Goal: Information Seeking & Learning: Understand process/instructions

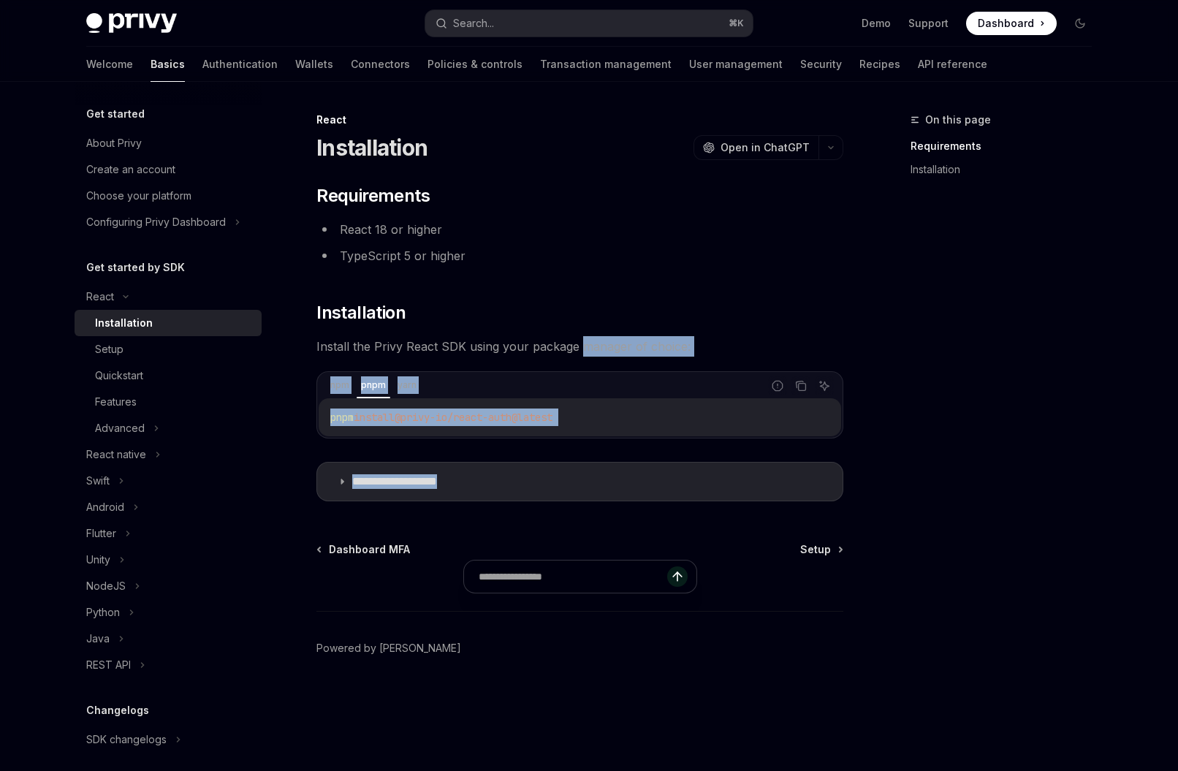
drag, startPoint x: 517, startPoint y: 479, endPoint x: 578, endPoint y: 327, distance: 163.9
click at [579, 333] on div "**********" at bounding box center [579, 342] width 527 height 317
click at [125, 367] on div "Quickstart" at bounding box center [119, 376] width 48 height 18
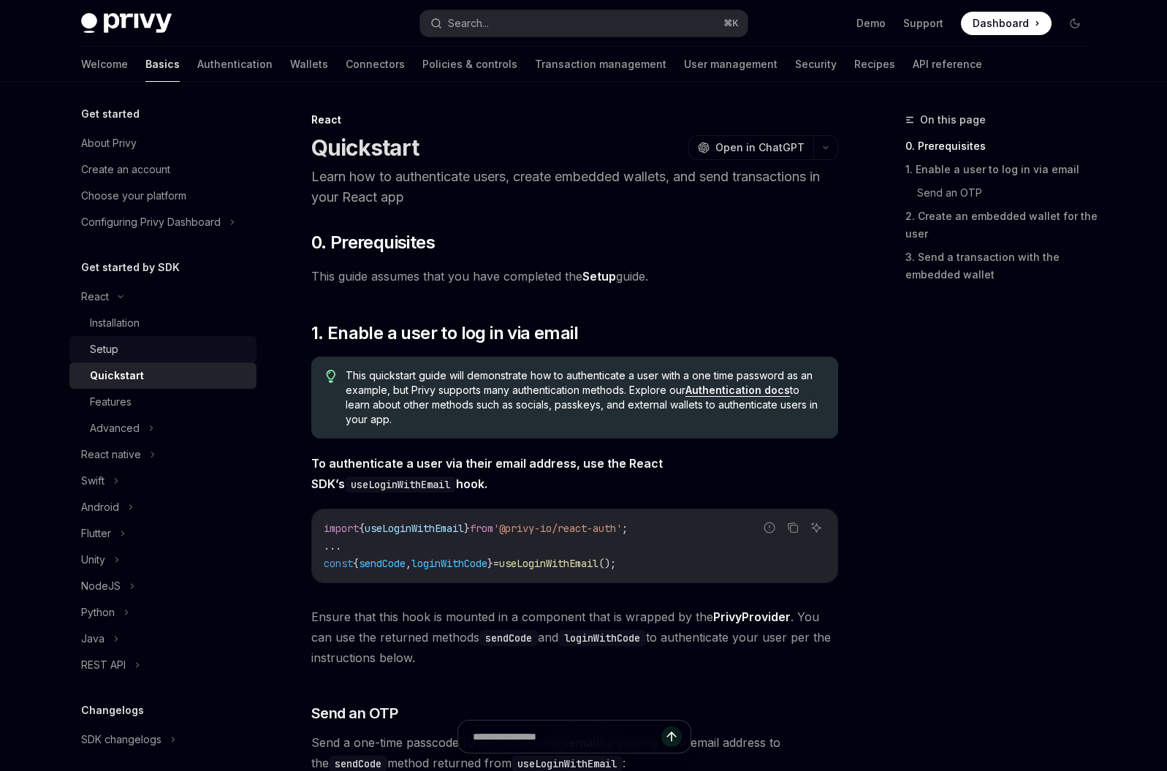
click at [137, 352] on div "Setup" at bounding box center [169, 350] width 158 height 18
type textarea "*"
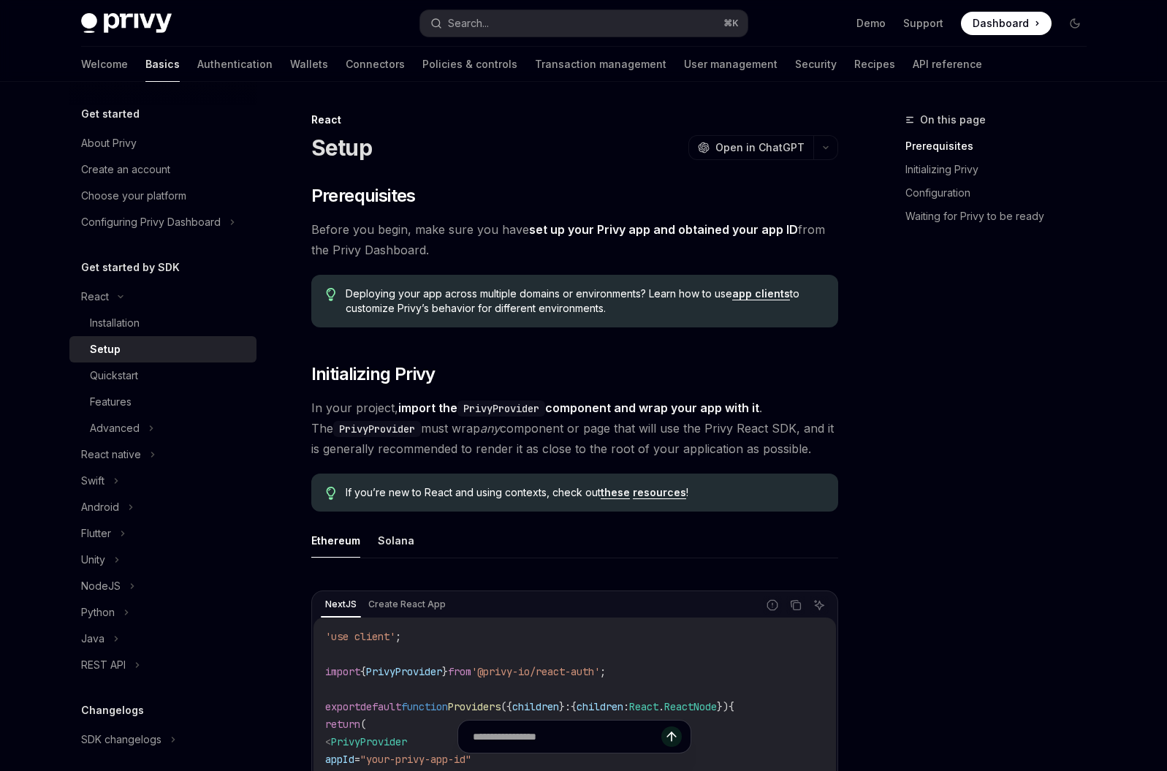
scroll to position [429, 0]
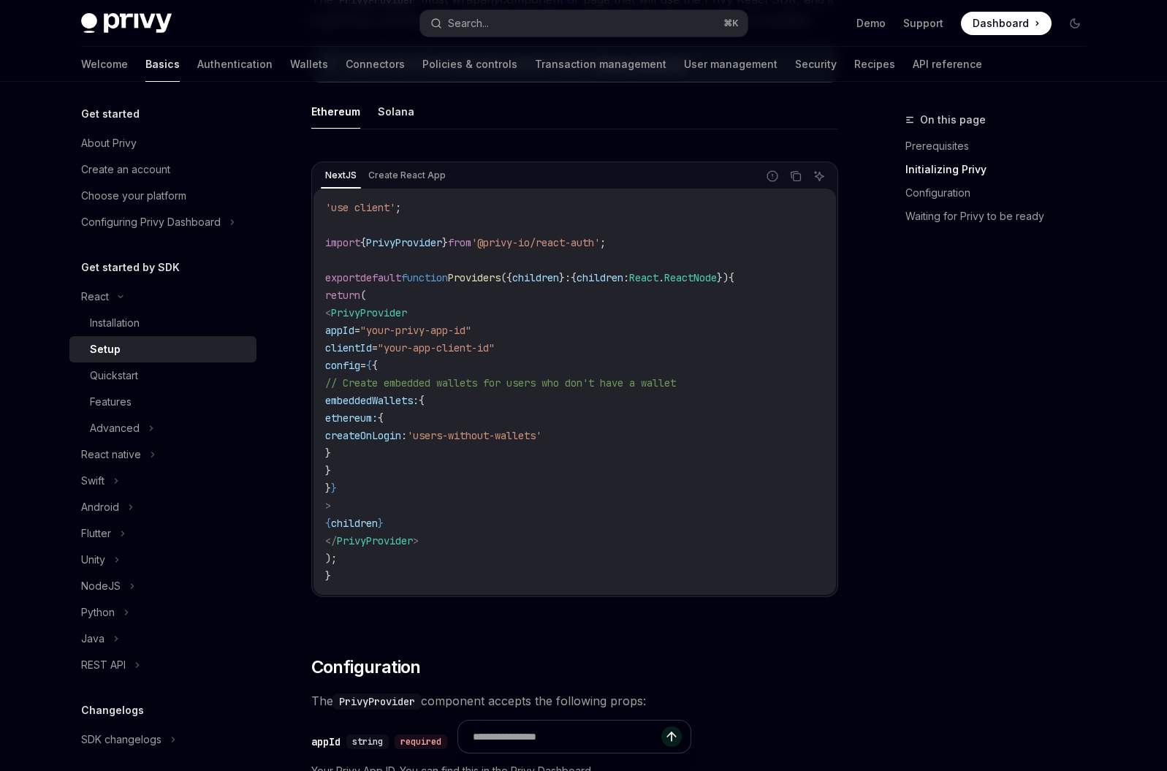
click at [419, 401] on span "embeddedWallets:" at bounding box center [372, 400] width 94 height 13
click at [360, 364] on span "config" at bounding box center [342, 365] width 35 height 13
click at [419, 397] on span "embeddedWallets:" at bounding box center [372, 400] width 94 height 13
drag, startPoint x: 373, startPoint y: 400, endPoint x: 391, endPoint y: 465, distance: 67.6
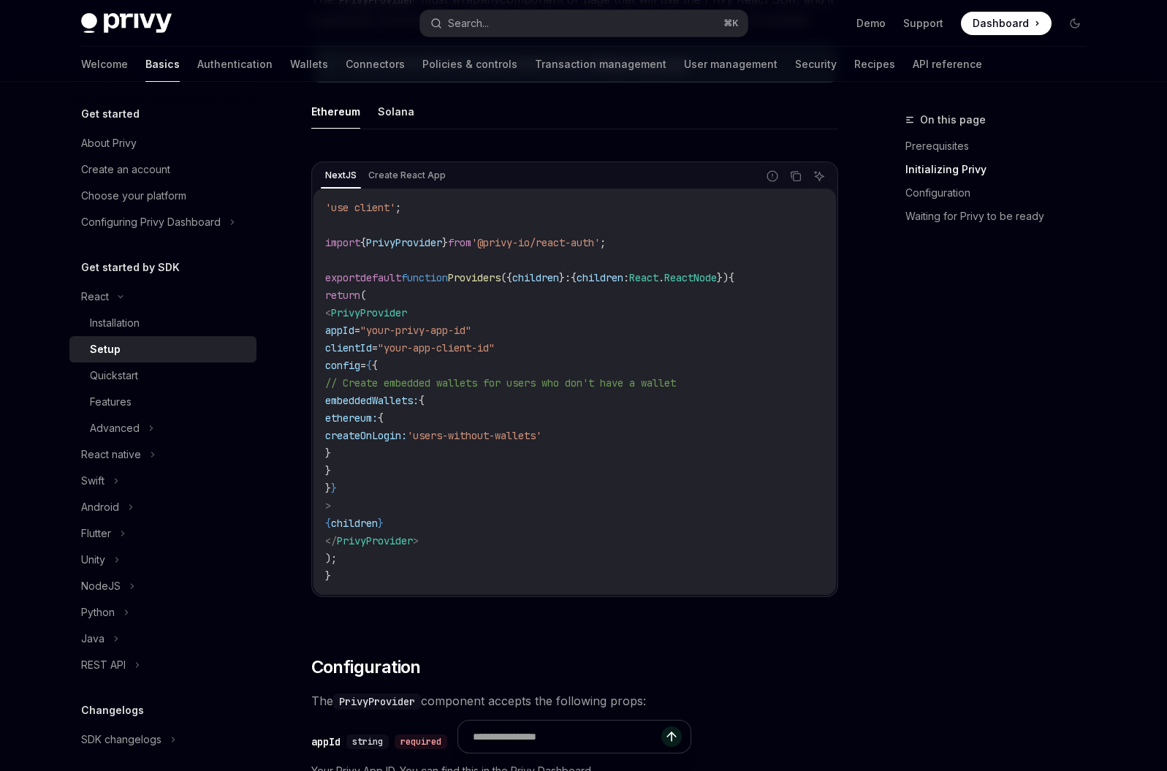
click at [391, 465] on code "'use client' ; import { PrivyProvider } from '@privy-io/react-auth' ; export de…" at bounding box center [574, 392] width 499 height 386
copy code "embeddedWallets: { ethereum: { createOnLogin: 'users-without-wallets' } }"
click at [970, 292] on div "On this page Prerequisites Initializing Privy Configuration Waiting for Privy t…" at bounding box center [987, 441] width 222 height 660
